Goal: Task Accomplishment & Management: Use online tool/utility

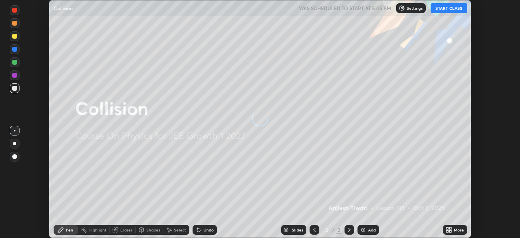
scroll to position [238, 520]
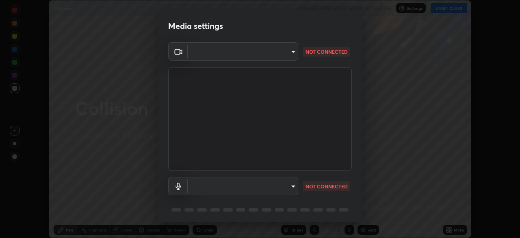
click at [257, 51] on body "Erase all Collision WAS SCHEDULED TO START AT 5:05 PM Settings START CLASS Sett…" at bounding box center [260, 119] width 520 height 238
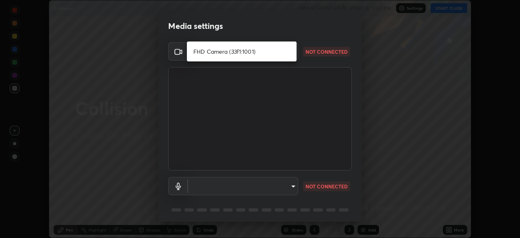
click at [242, 52] on li "FHD Camera (33f1:1001)" at bounding box center [242, 51] width 110 height 13
type input "ab6d27cd7a6aff2137d2cdfacac346cf621cee58133240c113ef9ade330a93d0"
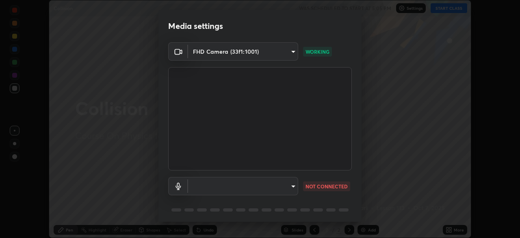
click at [255, 185] on body "Erase all Collision WAS SCHEDULED TO START AT 5:05 PM Settings START CLASS Sett…" at bounding box center [260, 119] width 520 height 238
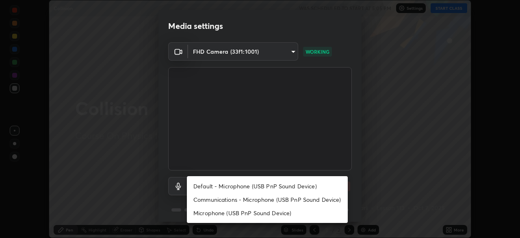
click at [248, 186] on li "Default - Microphone (USB PnP Sound Device)" at bounding box center [267, 185] width 161 height 13
type input "default"
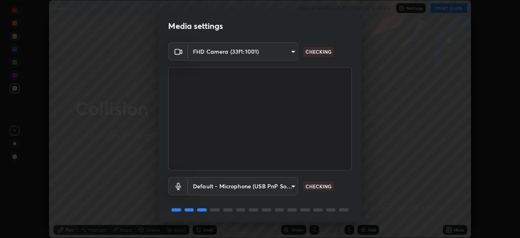
scroll to position [29, 0]
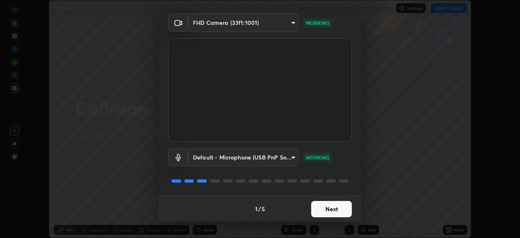
click at [334, 207] on button "Next" at bounding box center [331, 209] width 41 height 16
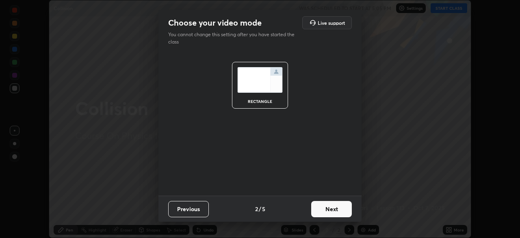
scroll to position [0, 0]
click at [337, 209] on button "Next" at bounding box center [331, 209] width 41 height 16
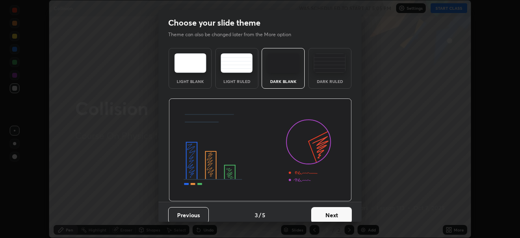
click at [333, 71] on img at bounding box center [330, 63] width 32 height 20
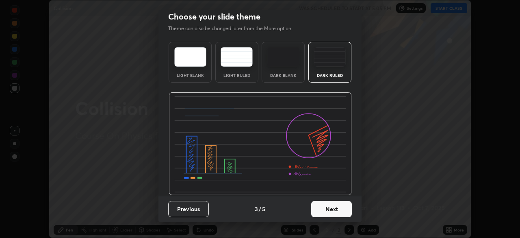
click at [335, 207] on button "Next" at bounding box center [331, 209] width 41 height 16
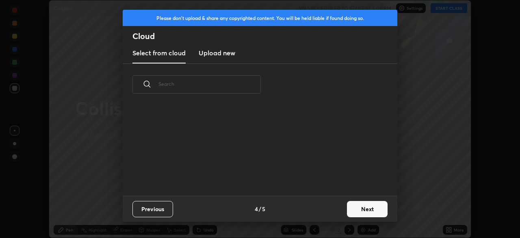
click at [362, 208] on button "Next" at bounding box center [367, 209] width 41 height 16
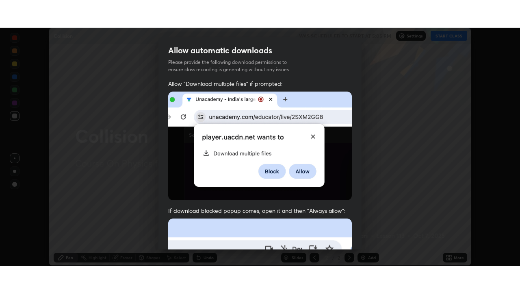
scroll to position [195, 0]
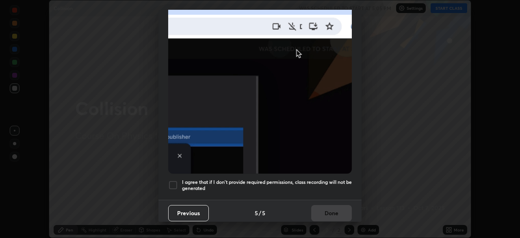
click at [171, 182] on div at bounding box center [173, 185] width 10 height 10
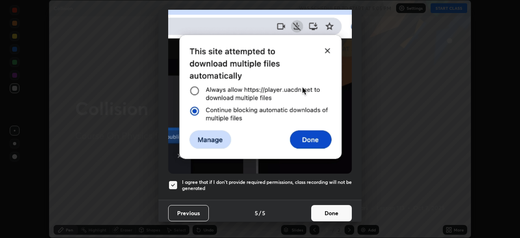
click at [323, 209] on button "Done" at bounding box center [331, 213] width 41 height 16
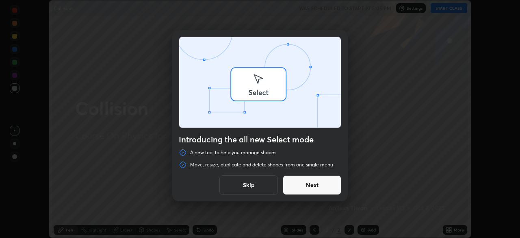
click at [451, 227] on div "Introducing the all new Select mode A new tool to help you manage shapes Move, …" at bounding box center [260, 119] width 520 height 238
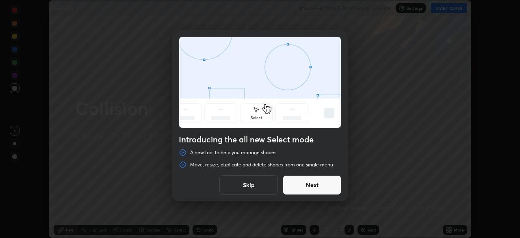
click at [310, 182] on button "Next" at bounding box center [312, 185] width 59 height 20
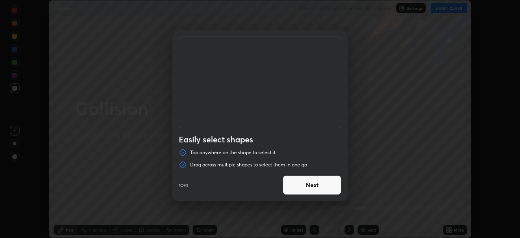
click at [326, 185] on button "Next" at bounding box center [312, 185] width 59 height 20
click at [317, 186] on button "Next" at bounding box center [312, 185] width 59 height 20
click at [319, 186] on button "Done" at bounding box center [312, 185] width 59 height 20
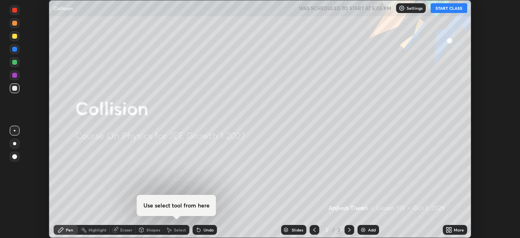
click at [361, 230] on img at bounding box center [363, 229] width 7 height 7
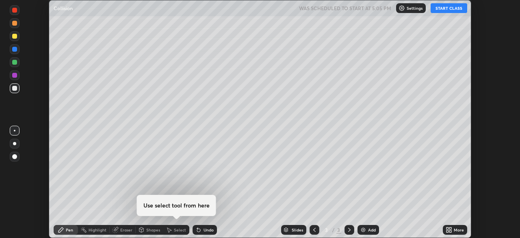
click at [450, 232] on icon at bounding box center [450, 231] width 2 height 2
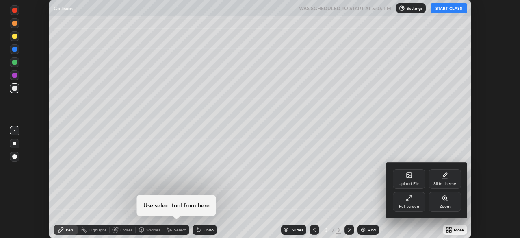
click at [410, 204] on div "Full screen" at bounding box center [409, 206] width 20 height 4
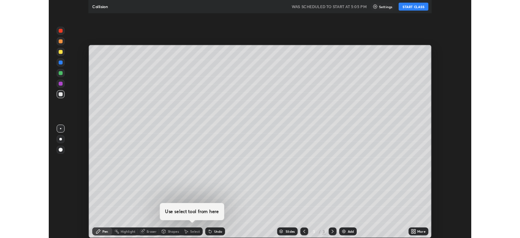
scroll to position [293, 520]
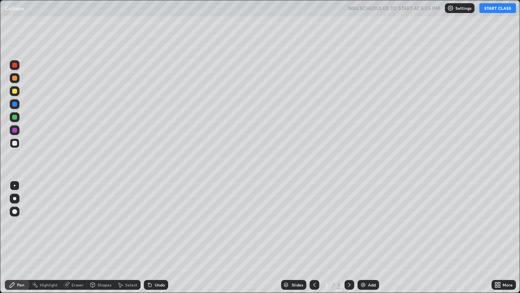
click at [155, 237] on div "Undo" at bounding box center [160, 284] width 10 height 4
click at [16, 197] on div at bounding box center [15, 198] width 10 height 10
click at [496, 9] on button "START CLASS" at bounding box center [498, 8] width 37 height 10
click at [151, 237] on icon at bounding box center [150, 284] width 7 height 7
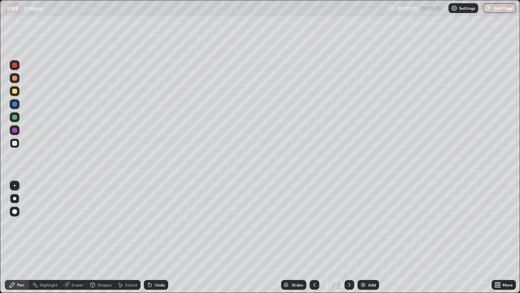
click at [152, 237] on div "Undo" at bounding box center [156, 285] width 24 height 10
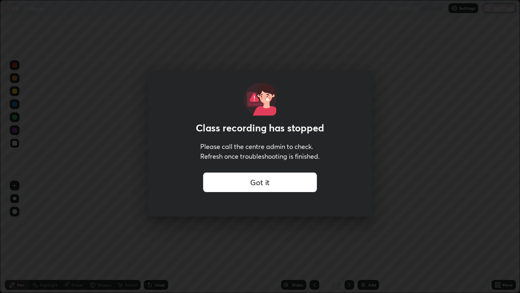
click at [137, 101] on div "Class recording has stopped Please call the centre admin to check. Refresh once…" at bounding box center [260, 146] width 520 height 293
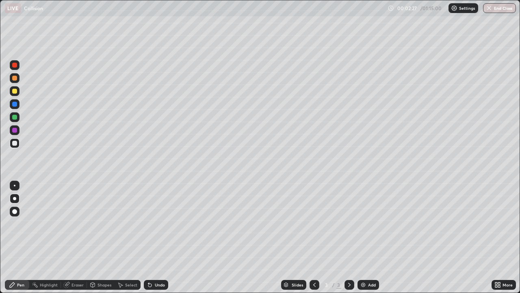
click at [149, 237] on icon at bounding box center [149, 284] width 3 height 3
click at [157, 237] on div "Undo" at bounding box center [156, 285] width 24 height 10
click at [161, 237] on div "Undo" at bounding box center [160, 284] width 10 height 4
click at [162, 237] on div "Undo" at bounding box center [160, 284] width 10 height 4
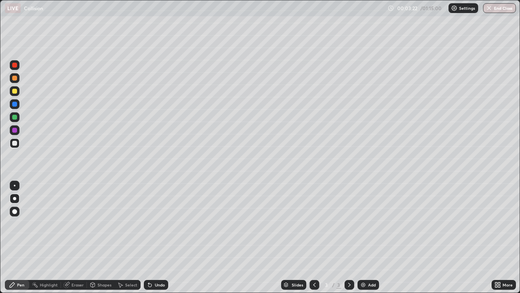
click at [161, 237] on div "Undo" at bounding box center [160, 284] width 10 height 4
click at [162, 237] on div "Undo" at bounding box center [160, 284] width 10 height 4
click at [155, 237] on div "Undo" at bounding box center [160, 284] width 10 height 4
click at [74, 237] on div "Eraser" at bounding box center [78, 284] width 12 height 4
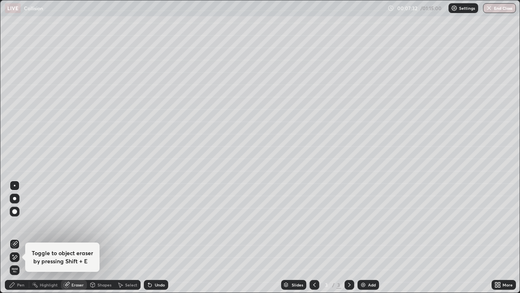
click at [15, 237] on span "Erase all" at bounding box center [14, 269] width 9 height 5
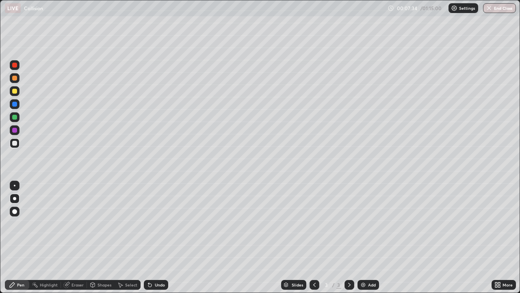
click at [15, 144] on div at bounding box center [14, 143] width 5 height 5
click at [104, 237] on div "Shapes" at bounding box center [105, 284] width 14 height 4
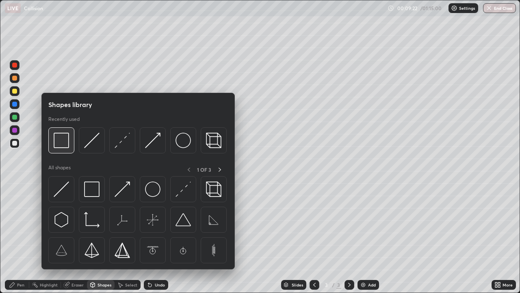
click at [67, 144] on img at bounding box center [61, 139] width 15 height 15
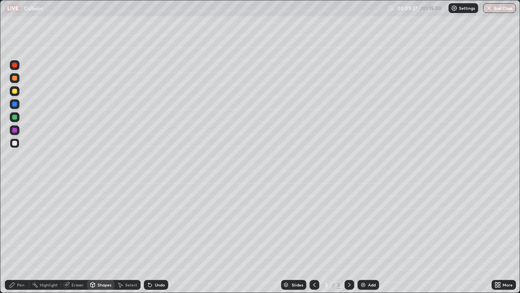
click at [16, 237] on div "Pen" at bounding box center [17, 285] width 24 height 10
click at [364, 237] on img at bounding box center [363, 284] width 7 height 7
click at [15, 91] on div at bounding box center [14, 91] width 5 height 5
click at [148, 237] on icon at bounding box center [148, 282] width 1 height 1
click at [15, 118] on div at bounding box center [14, 117] width 5 height 5
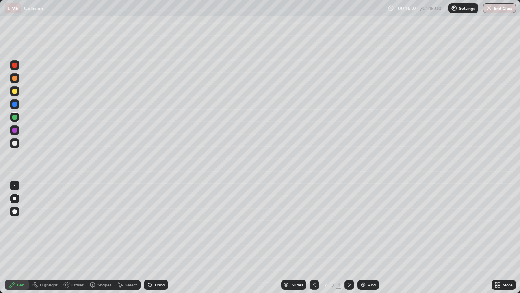
click at [14, 107] on div at bounding box center [15, 104] width 10 height 10
click at [15, 117] on div at bounding box center [14, 117] width 5 height 5
click at [14, 102] on div at bounding box center [14, 104] width 5 height 5
click at [363, 237] on img at bounding box center [363, 284] width 7 height 7
click at [16, 144] on div at bounding box center [14, 143] width 5 height 5
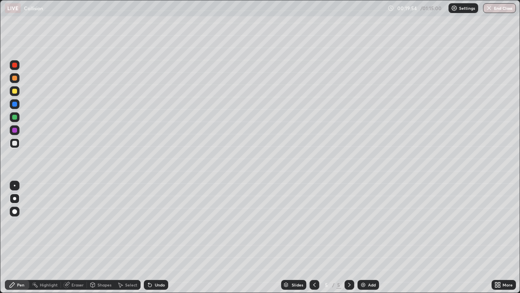
click at [103, 237] on div "Shapes" at bounding box center [105, 284] width 14 height 4
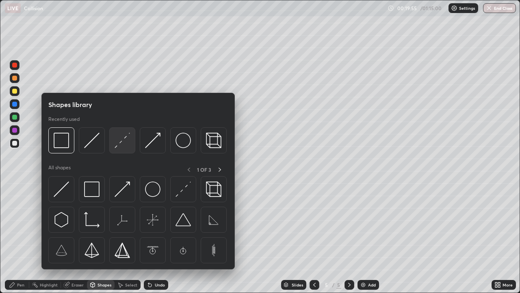
click at [121, 140] on img at bounding box center [122, 139] width 15 height 15
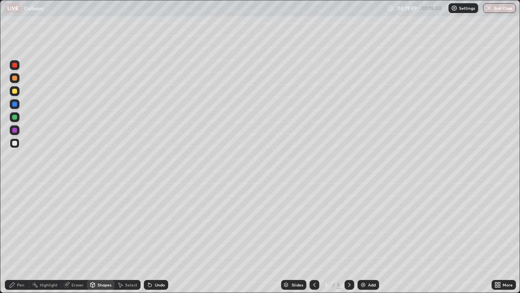
click at [98, 237] on div "Shapes" at bounding box center [101, 285] width 28 height 10
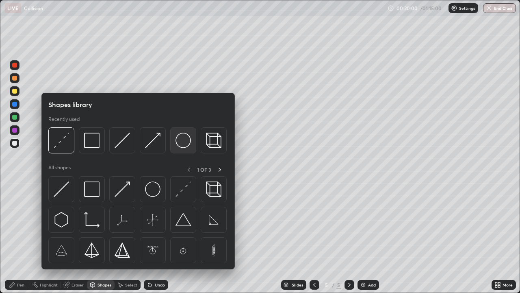
click at [180, 141] on img at bounding box center [183, 139] width 15 height 15
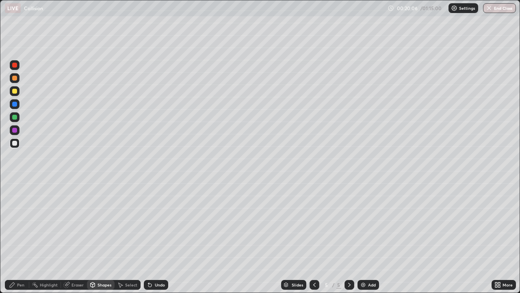
click at [18, 237] on div "Pen" at bounding box center [20, 284] width 7 height 4
click at [15, 93] on div at bounding box center [14, 91] width 5 height 5
click at [19, 143] on div at bounding box center [15, 143] width 10 height 10
click at [16, 117] on div at bounding box center [14, 117] width 5 height 5
click at [14, 143] on div at bounding box center [14, 143] width 5 height 5
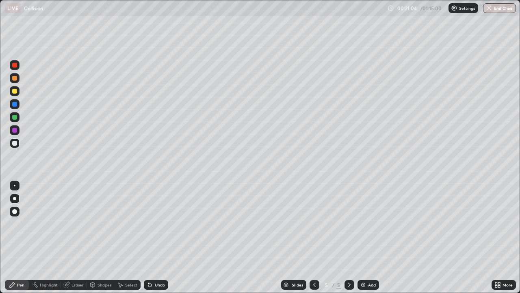
click at [99, 237] on div "Shapes" at bounding box center [105, 284] width 14 height 4
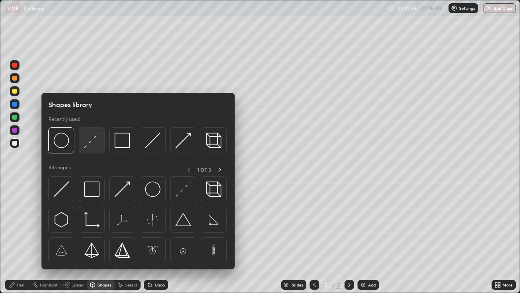
click at [96, 141] on img at bounding box center [91, 139] width 15 height 15
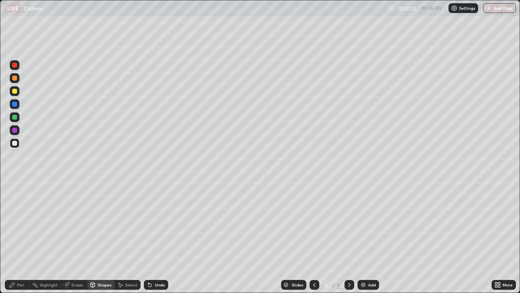
click at [100, 237] on div "Shapes" at bounding box center [105, 284] width 14 height 4
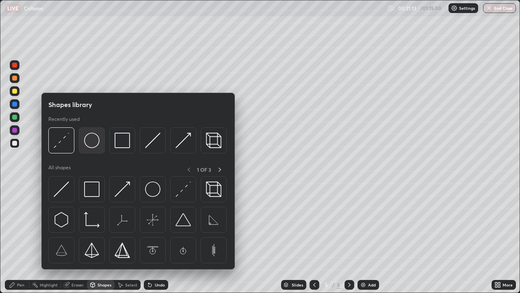
click at [92, 145] on img at bounding box center [91, 139] width 15 height 15
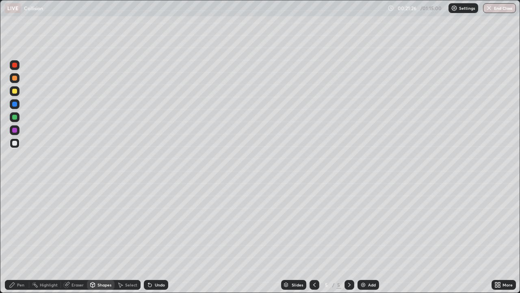
click at [127, 237] on div "Select" at bounding box center [128, 285] width 26 height 10
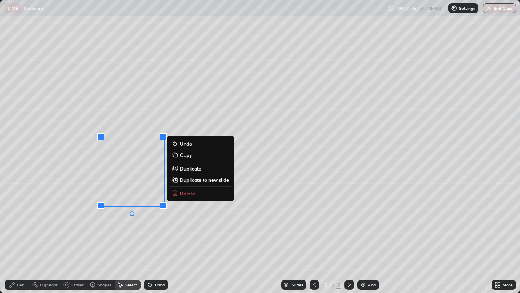
click at [161, 229] on div "0 ° Undo Copy Duplicate Duplicate to new slide Delete" at bounding box center [259, 146] width 519 height 292
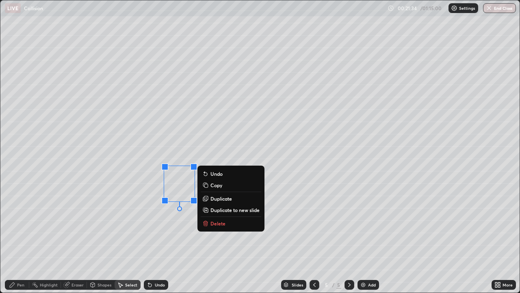
click at [120, 237] on div "0 ° Undo Copy Duplicate Duplicate to new slide Delete" at bounding box center [259, 146] width 519 height 292
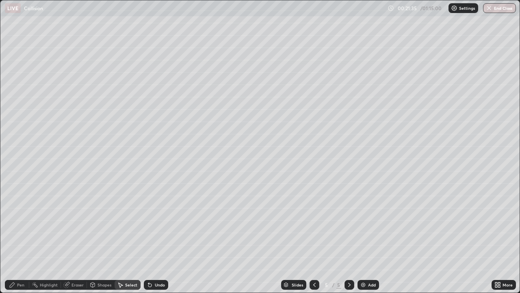
click at [15, 237] on icon at bounding box center [12, 284] width 7 height 7
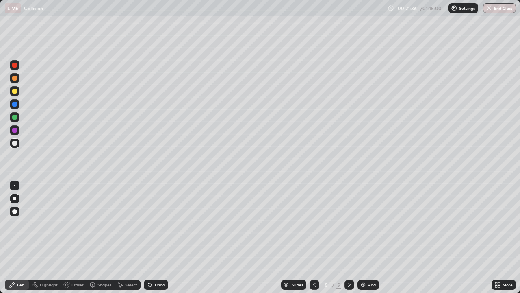
click at [14, 114] on div at bounding box center [15, 117] width 10 height 10
click at [15, 185] on div at bounding box center [15, 185] width 2 height 2
click at [499, 237] on icon at bounding box center [499, 286] width 2 height 2
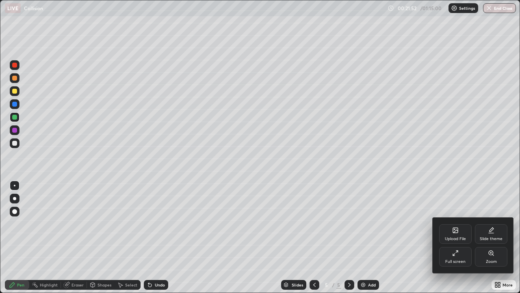
click at [466, 237] on div "Full screen" at bounding box center [455, 257] width 33 height 20
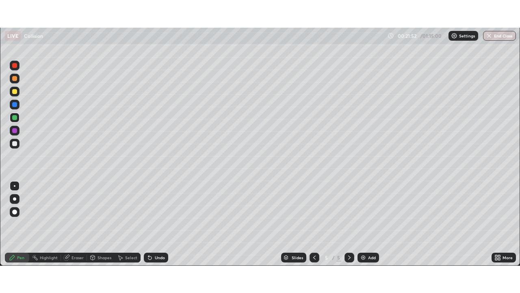
scroll to position [40400, 40118]
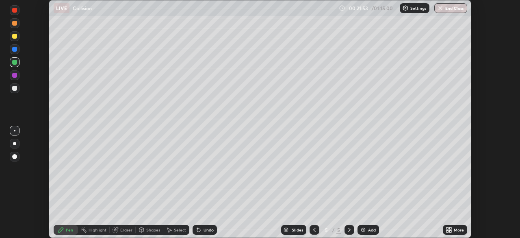
click at [457, 226] on div "More" at bounding box center [455, 230] width 24 height 10
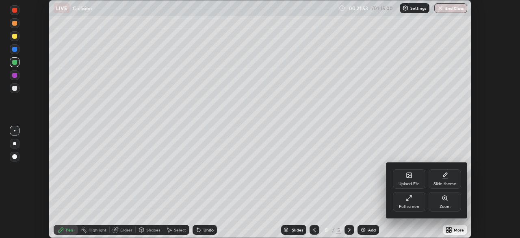
click at [412, 201] on div "Full screen" at bounding box center [409, 202] width 33 height 20
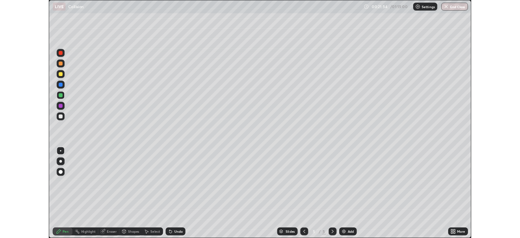
scroll to position [293, 520]
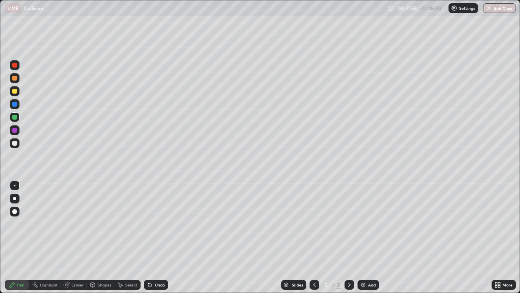
click at [18, 93] on div at bounding box center [15, 91] width 10 height 10
click at [16, 142] on div at bounding box center [14, 143] width 5 height 5
click at [16, 193] on div at bounding box center [15, 198] width 10 height 10
click at [367, 237] on div "Add" at bounding box center [369, 285] width 22 height 10
click at [105, 237] on div "Shapes" at bounding box center [101, 285] width 28 height 10
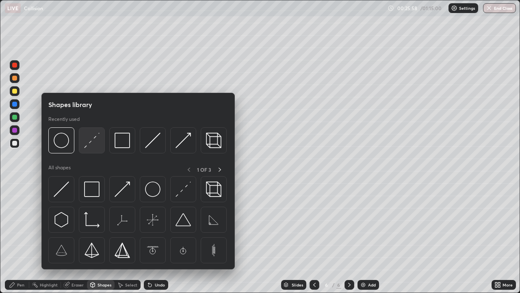
click at [97, 137] on img at bounding box center [91, 139] width 15 height 15
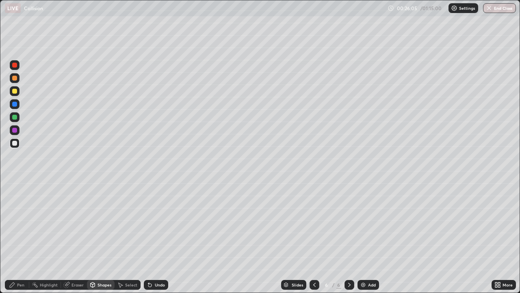
click at [23, 237] on div "Pen" at bounding box center [20, 284] width 7 height 4
click at [98, 237] on div "Shapes" at bounding box center [105, 284] width 14 height 4
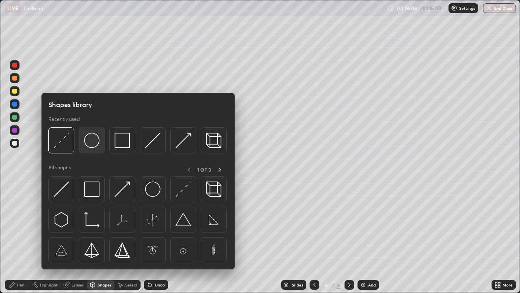
click at [93, 143] on img at bounding box center [91, 139] width 15 height 15
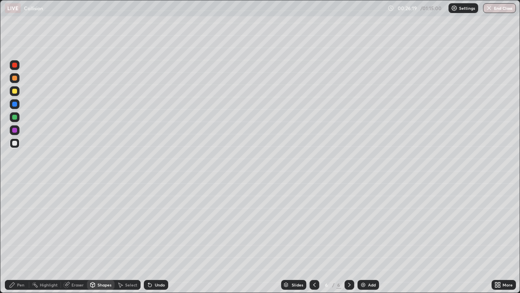
click at [128, 237] on div "Select" at bounding box center [131, 284] width 12 height 4
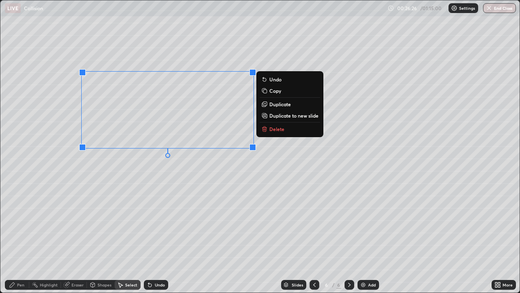
click at [20, 237] on div "Pen" at bounding box center [20, 284] width 7 height 4
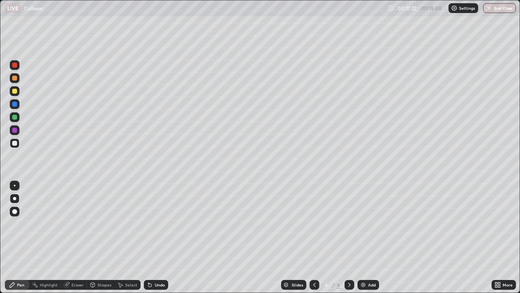
click at [158, 237] on div "Undo" at bounding box center [160, 284] width 10 height 4
click at [157, 237] on div "Undo" at bounding box center [160, 284] width 10 height 4
click at [15, 93] on div at bounding box center [14, 91] width 5 height 5
click at [17, 79] on div at bounding box center [14, 78] width 5 height 5
click at [499, 237] on icon at bounding box center [499, 283] width 2 height 2
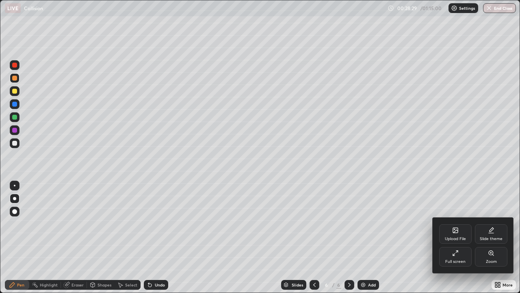
click at [463, 237] on div "Full screen" at bounding box center [455, 261] width 20 height 4
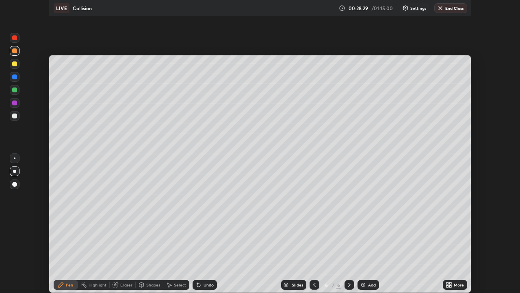
scroll to position [40400, 40118]
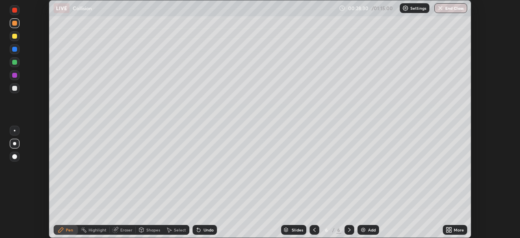
click at [457, 229] on div "More" at bounding box center [459, 230] width 10 height 4
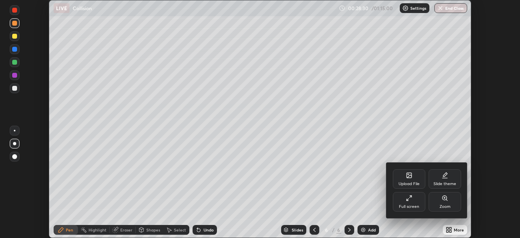
click at [416, 205] on div "Full screen" at bounding box center [409, 206] width 20 height 4
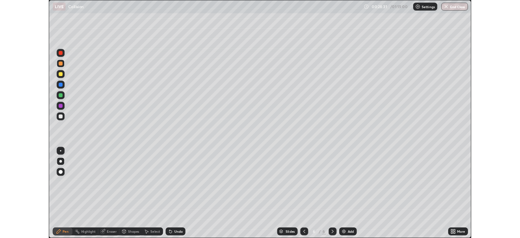
scroll to position [293, 520]
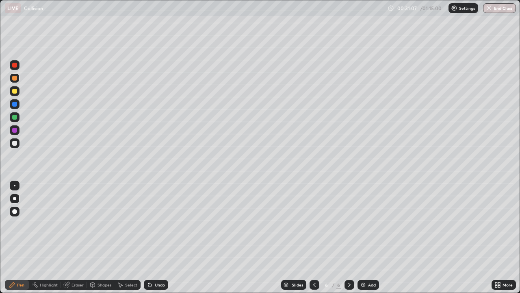
click at [15, 146] on div at bounding box center [15, 143] width 10 height 10
click at [106, 237] on div "Shapes" at bounding box center [105, 284] width 14 height 4
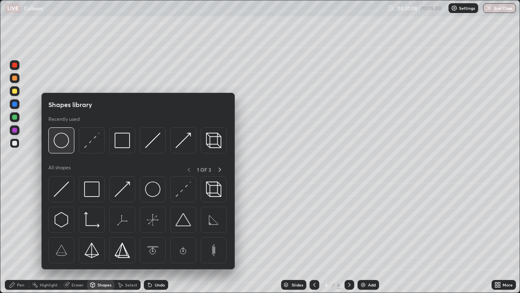
click at [67, 144] on img at bounding box center [61, 139] width 15 height 15
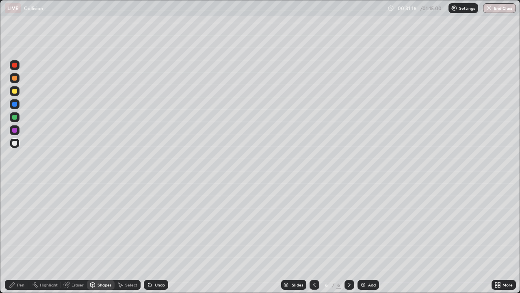
click at [155, 237] on div "Undo" at bounding box center [160, 284] width 10 height 4
click at [21, 237] on div "Pen" at bounding box center [20, 284] width 7 height 4
click at [15, 185] on div at bounding box center [15, 185] width 2 height 2
click at [100, 237] on div "Shapes" at bounding box center [101, 285] width 28 height 10
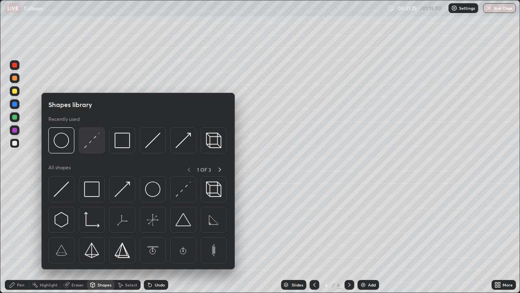
click at [95, 140] on img at bounding box center [91, 139] width 15 height 15
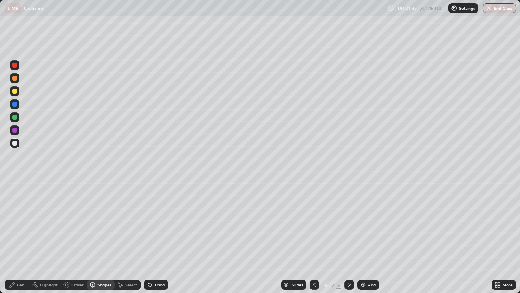
click at [24, 237] on div "Pen" at bounding box center [17, 285] width 24 height 10
click at [103, 237] on div "Shapes" at bounding box center [105, 284] width 14 height 4
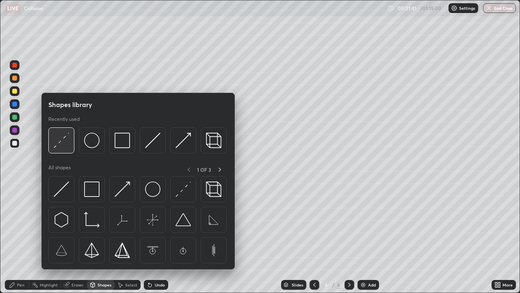
click at [63, 143] on img at bounding box center [61, 139] width 15 height 15
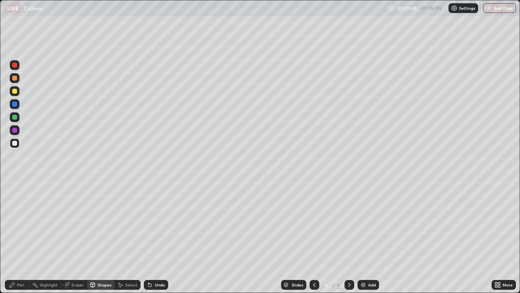
click at [156, 237] on div "Undo" at bounding box center [156, 285] width 24 height 10
click at [24, 237] on div "Pen" at bounding box center [20, 284] width 7 height 4
click at [70, 237] on div "Eraser" at bounding box center [74, 285] width 26 height 10
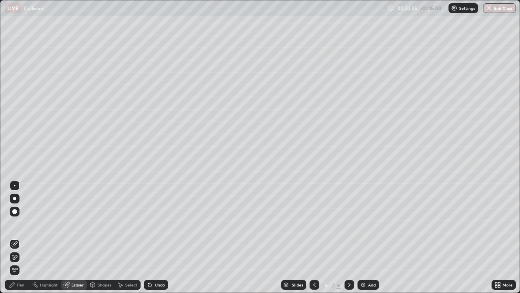
click at [15, 237] on icon at bounding box center [12, 284] width 7 height 7
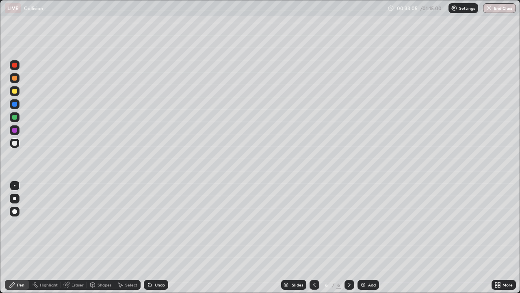
click at [15, 78] on div at bounding box center [14, 78] width 5 height 5
click at [154, 237] on div "Undo" at bounding box center [156, 285] width 24 height 10
click at [152, 237] on icon at bounding box center [150, 284] width 7 height 7
click at [149, 237] on div "Undo" at bounding box center [156, 285] width 24 height 10
click at [150, 237] on icon at bounding box center [149, 284] width 3 height 3
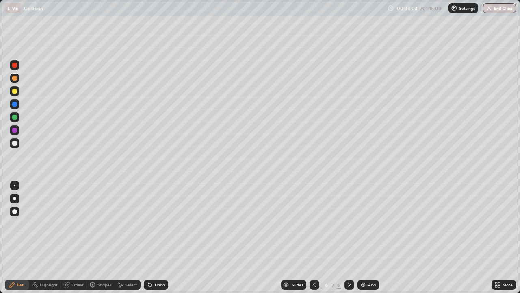
click at [150, 237] on icon at bounding box center [150, 284] width 7 height 7
click at [15, 92] on div at bounding box center [14, 91] width 5 height 5
click at [15, 104] on div at bounding box center [14, 104] width 5 height 5
click at [16, 142] on div at bounding box center [14, 143] width 5 height 5
click at [363, 237] on img at bounding box center [363, 284] width 7 height 7
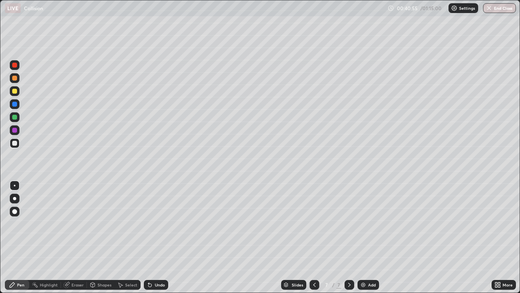
click at [100, 237] on div "Shapes" at bounding box center [105, 284] width 14 height 4
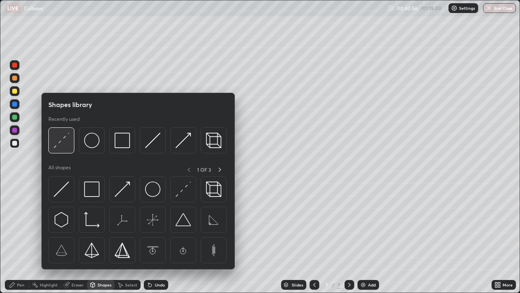
click at [62, 145] on img at bounding box center [61, 139] width 15 height 15
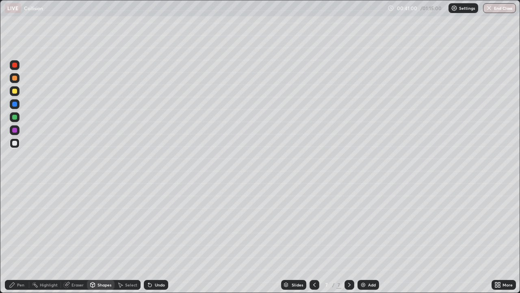
click at [24, 237] on div "Pen" at bounding box center [20, 284] width 7 height 4
click at [78, 237] on div "Eraser" at bounding box center [78, 284] width 12 height 4
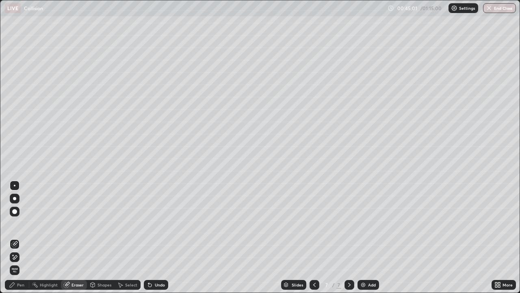
click at [18, 237] on div "Pen" at bounding box center [20, 284] width 7 height 4
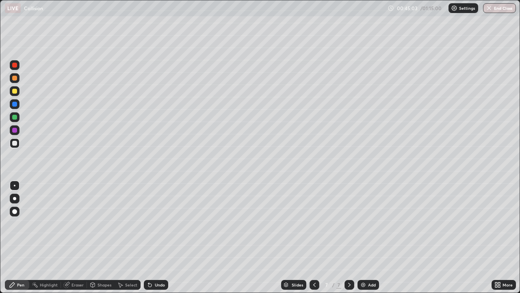
click at [15, 95] on div at bounding box center [15, 91] width 10 height 10
click at [16, 91] on div at bounding box center [14, 91] width 5 height 5
click at [157, 237] on div "Undo" at bounding box center [160, 284] width 10 height 4
click at [156, 237] on div "Undo" at bounding box center [160, 284] width 10 height 4
click at [156, 237] on div "Undo" at bounding box center [156, 285] width 24 height 10
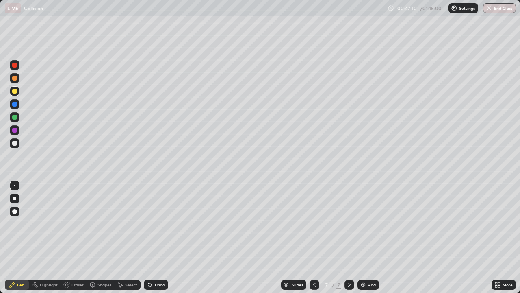
click at [155, 237] on div "Undo" at bounding box center [160, 284] width 10 height 4
click at [156, 237] on div "Undo" at bounding box center [156, 285] width 24 height 10
click at [155, 237] on div "Undo" at bounding box center [160, 284] width 10 height 4
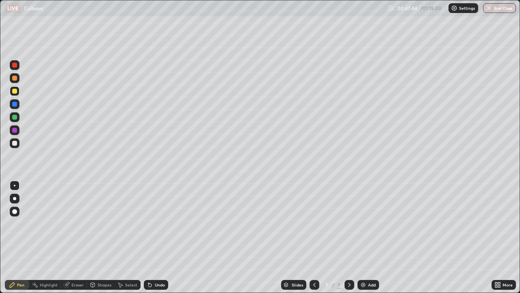
click at [155, 237] on div "Undo" at bounding box center [160, 284] width 10 height 4
click at [367, 237] on div "Add" at bounding box center [369, 285] width 22 height 10
click at [15, 198] on div at bounding box center [14, 198] width 3 height 3
click at [15, 143] on div at bounding box center [14, 143] width 5 height 5
click at [161, 237] on div "Undo" at bounding box center [160, 284] width 10 height 4
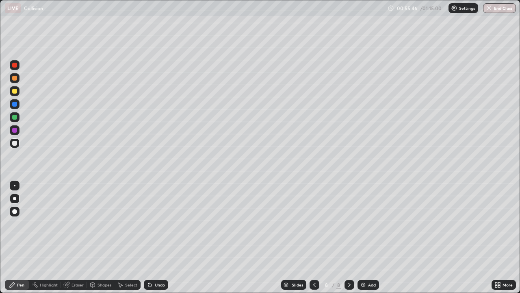
click at [19, 90] on div at bounding box center [15, 91] width 10 height 10
click at [104, 237] on div "Shapes" at bounding box center [105, 284] width 14 height 4
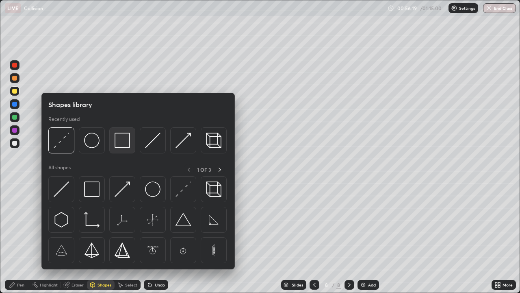
click at [117, 145] on img at bounding box center [122, 139] width 15 height 15
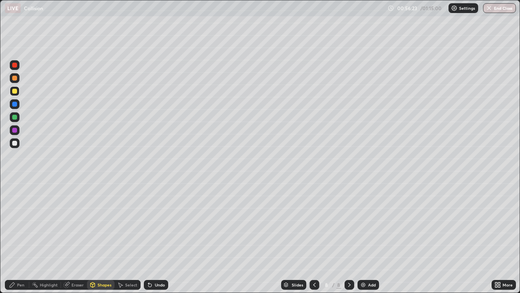
click at [16, 237] on div "Pen" at bounding box center [17, 285] width 24 height 10
click at [489, 8] on img "button" at bounding box center [489, 8] width 7 height 7
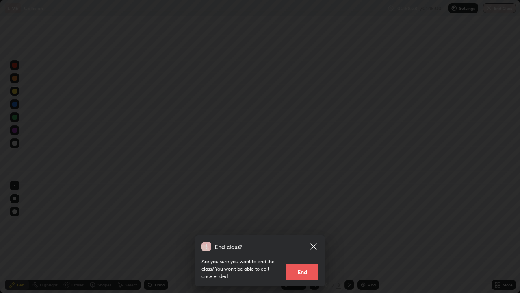
click at [313, 237] on button "End" at bounding box center [302, 271] width 33 height 16
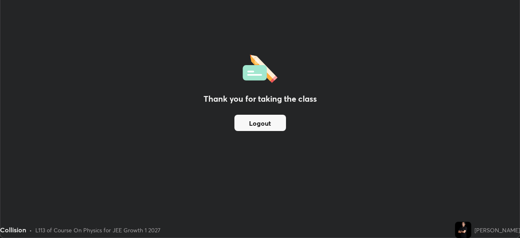
scroll to position [40400, 40118]
